Goal: Navigation & Orientation: Find specific page/section

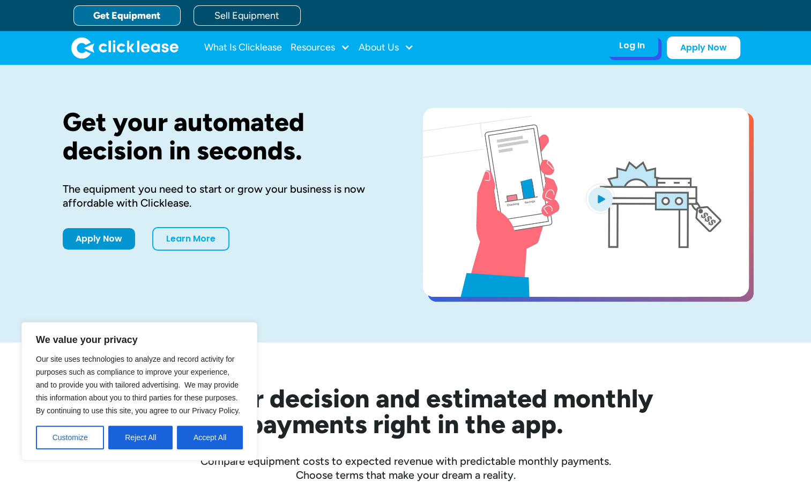
click at [635, 43] on div "Log In" at bounding box center [632, 45] width 26 height 11
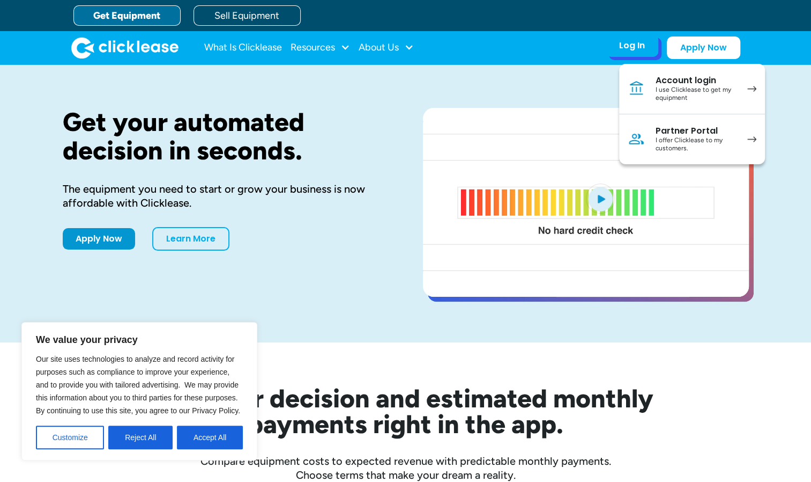
click at [673, 78] on div "Account login" at bounding box center [696, 80] width 81 height 11
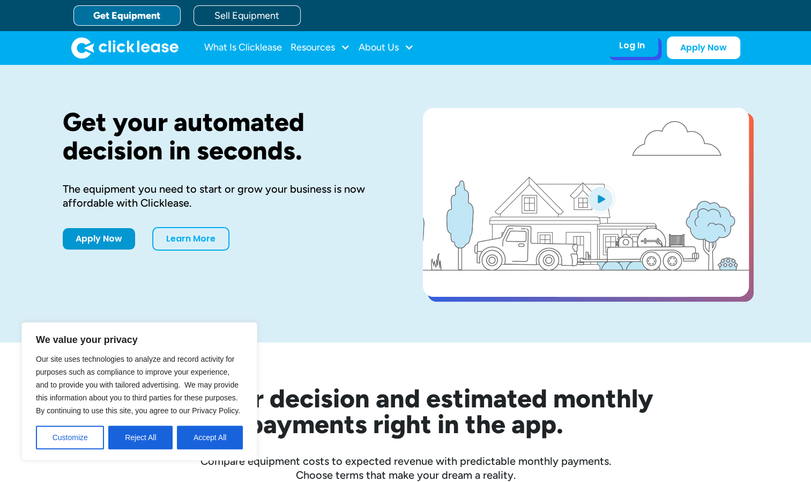
click at [629, 46] on div "Log In" at bounding box center [632, 45] width 26 height 11
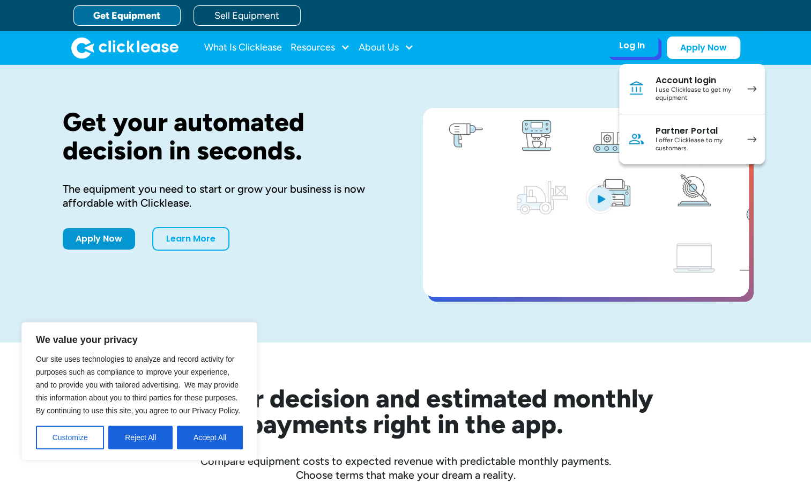
click at [668, 88] on div "I use Clicklease to get my equipment" at bounding box center [696, 94] width 81 height 17
